Goal: Navigation & Orientation: Understand site structure

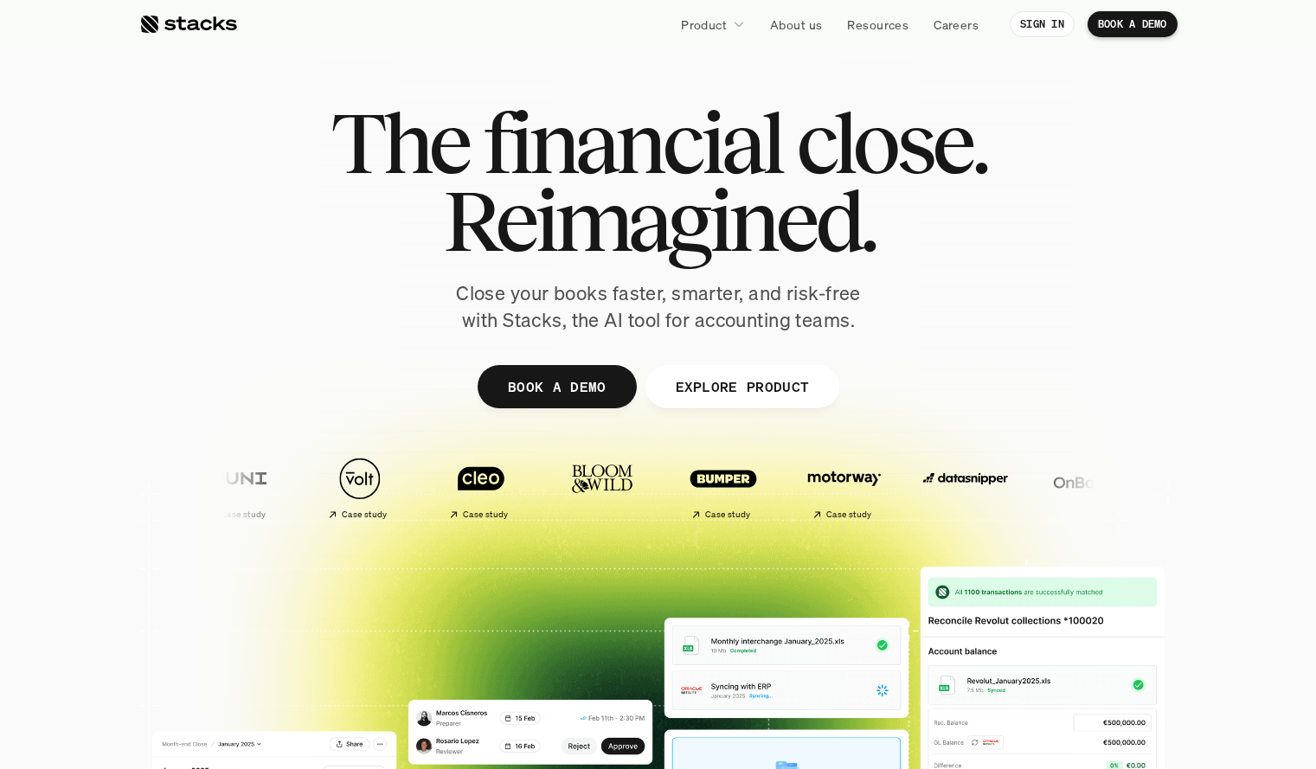
click at [737, 21] on icon at bounding box center [739, 24] width 12 height 12
click at [727, 35] on link "Product" at bounding box center [713, 24] width 85 height 31
click at [738, 27] on icon at bounding box center [739, 25] width 9 height 5
click at [828, 19] on link "About us" at bounding box center [796, 24] width 73 height 31
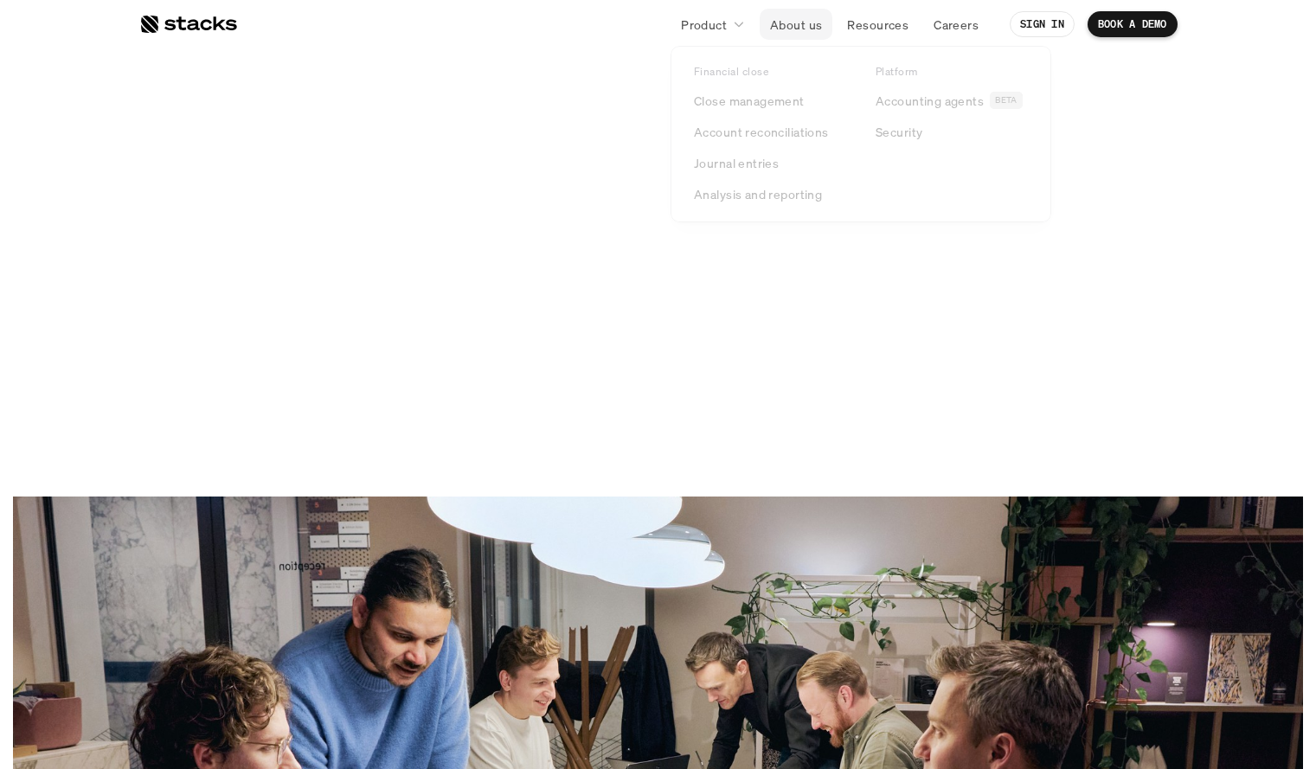
click at [725, 24] on p "Product" at bounding box center [704, 25] width 46 height 18
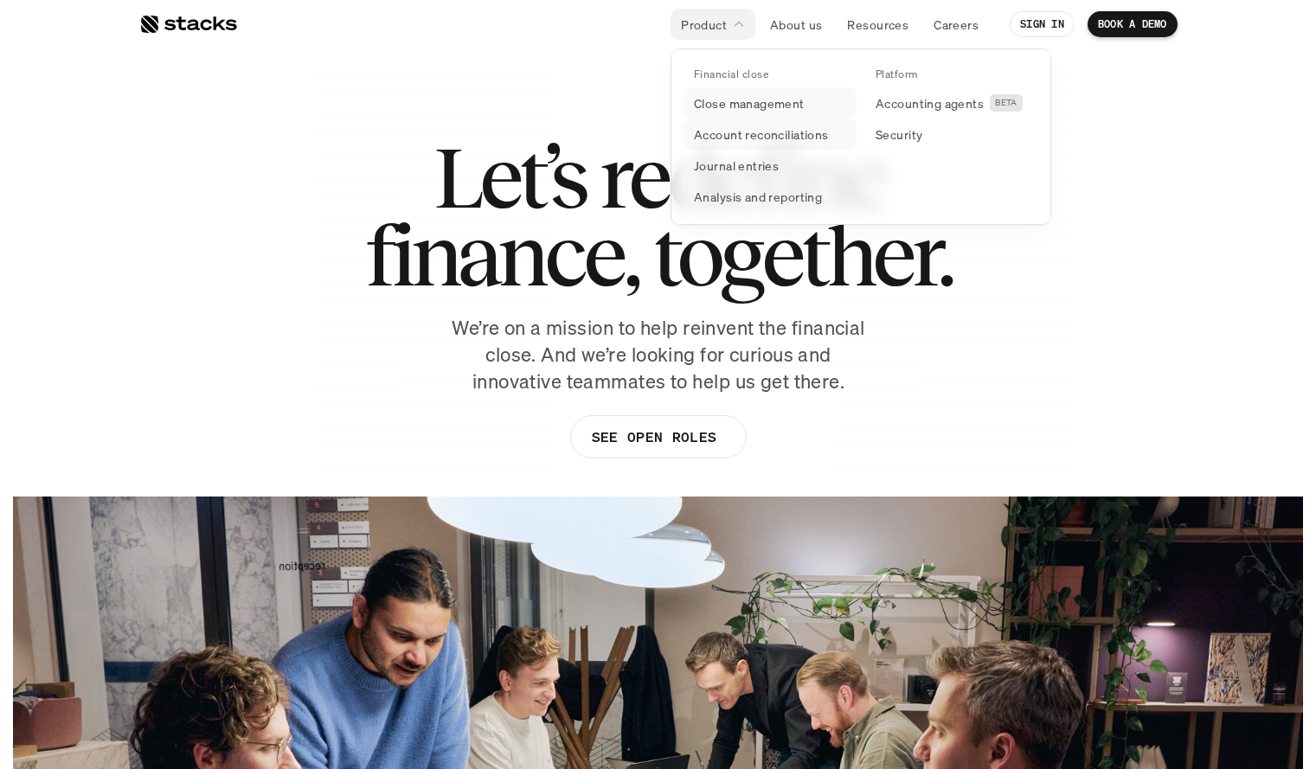
click at [739, 119] on link "Account reconciliations" at bounding box center [770, 134] width 173 height 31
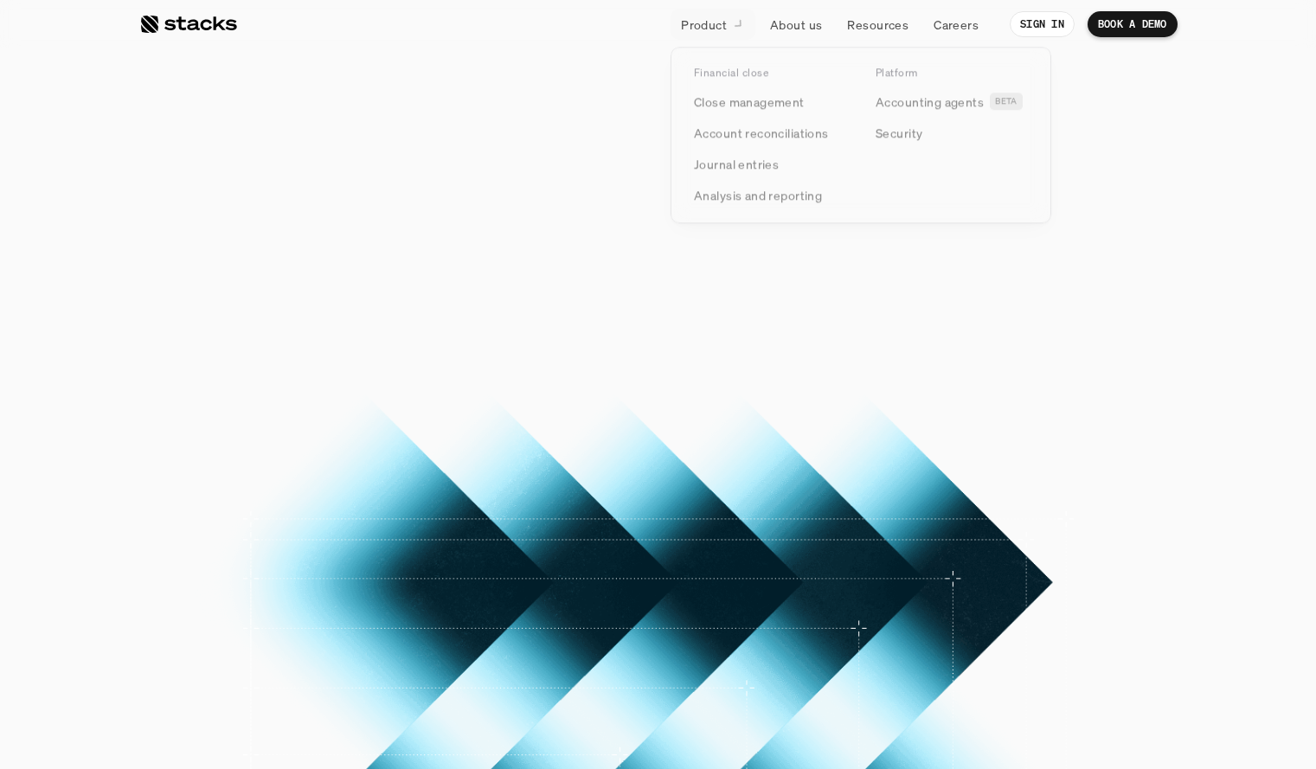
drag, startPoint x: 717, startPoint y: 20, endPoint x: 726, endPoint y: 42, distance: 24.1
click at [717, 19] on p "Product" at bounding box center [704, 25] width 46 height 18
click at [745, 113] on link "Close management" at bounding box center [770, 102] width 173 height 31
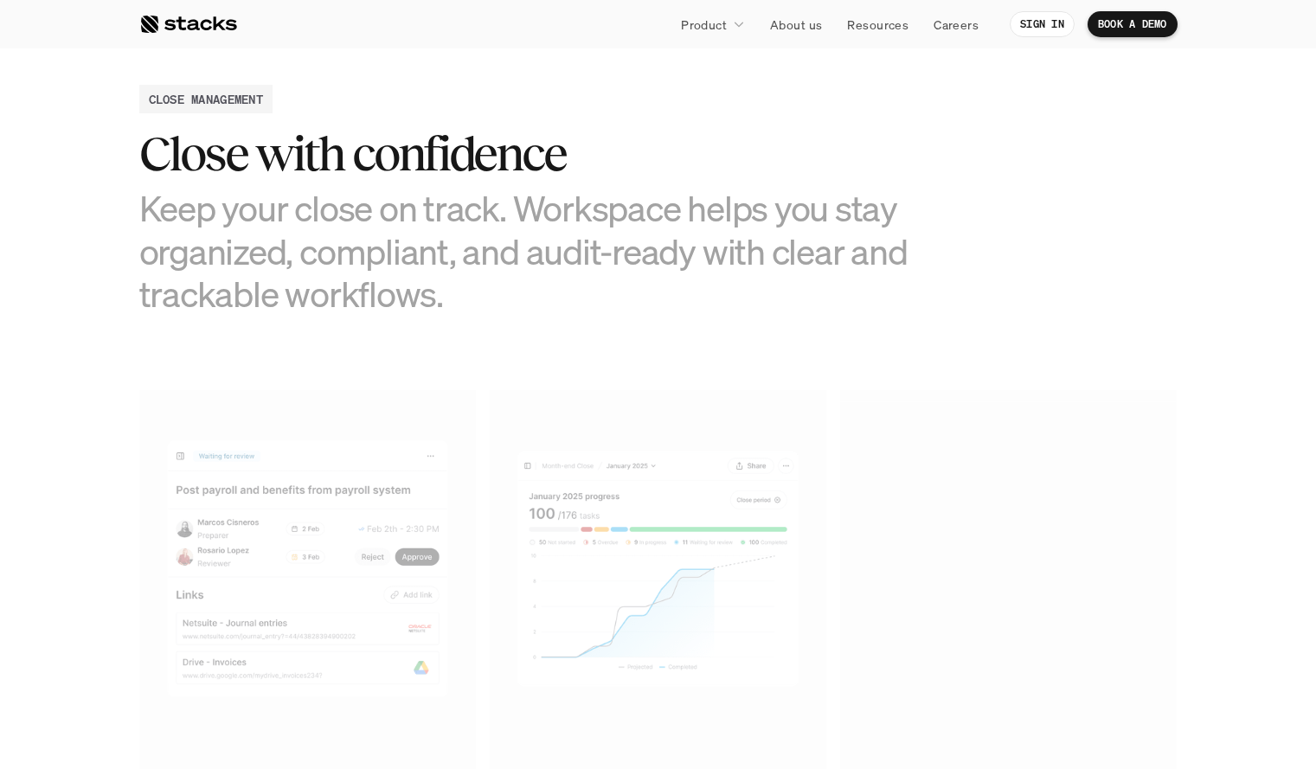
scroll to position [1039, 0]
